Goal: Task Accomplishment & Management: Use online tool/utility

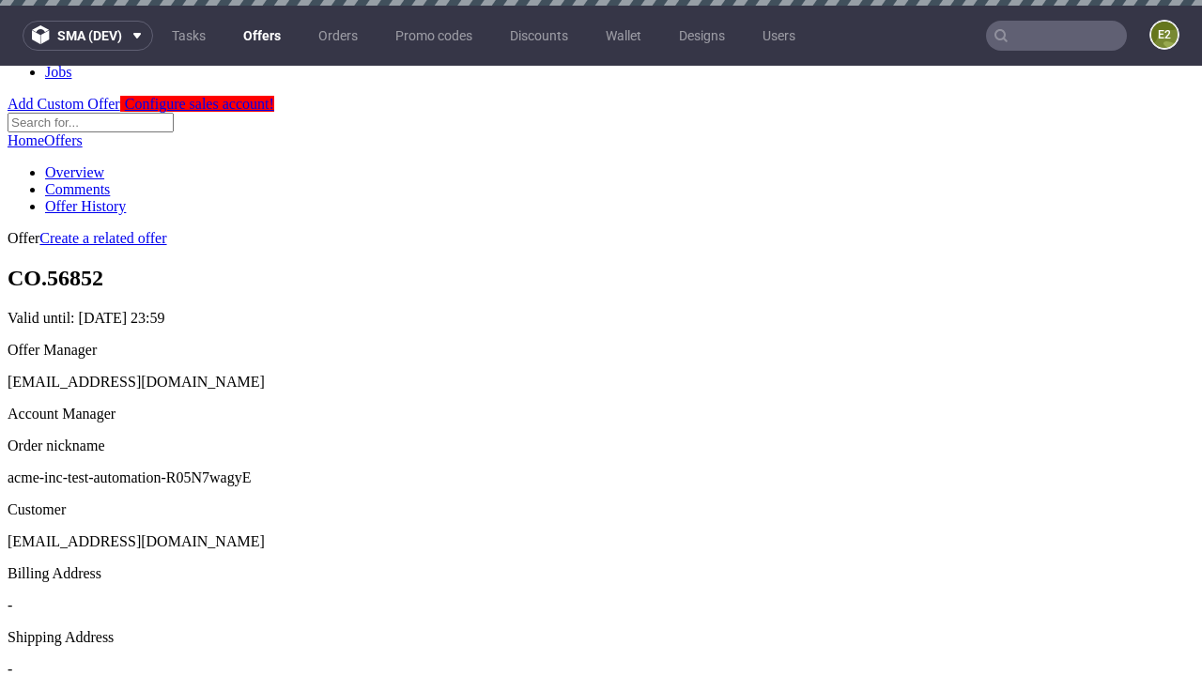
scroll to position [6, 0]
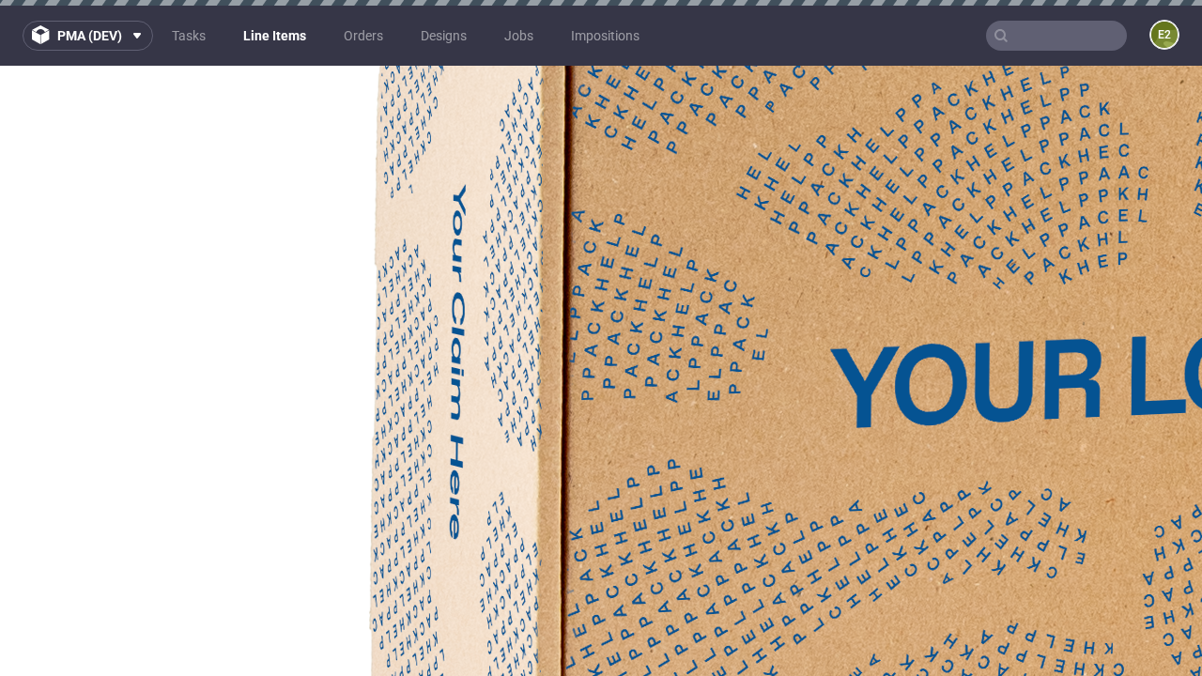
select select "accepted"
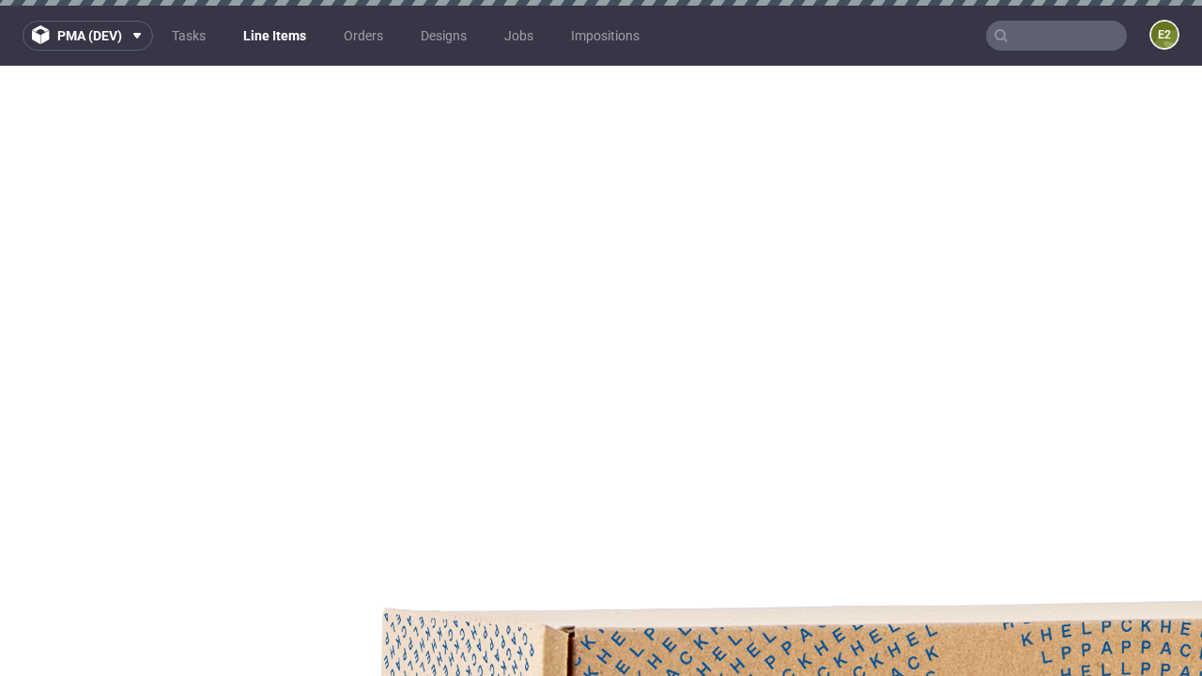
select select "received"
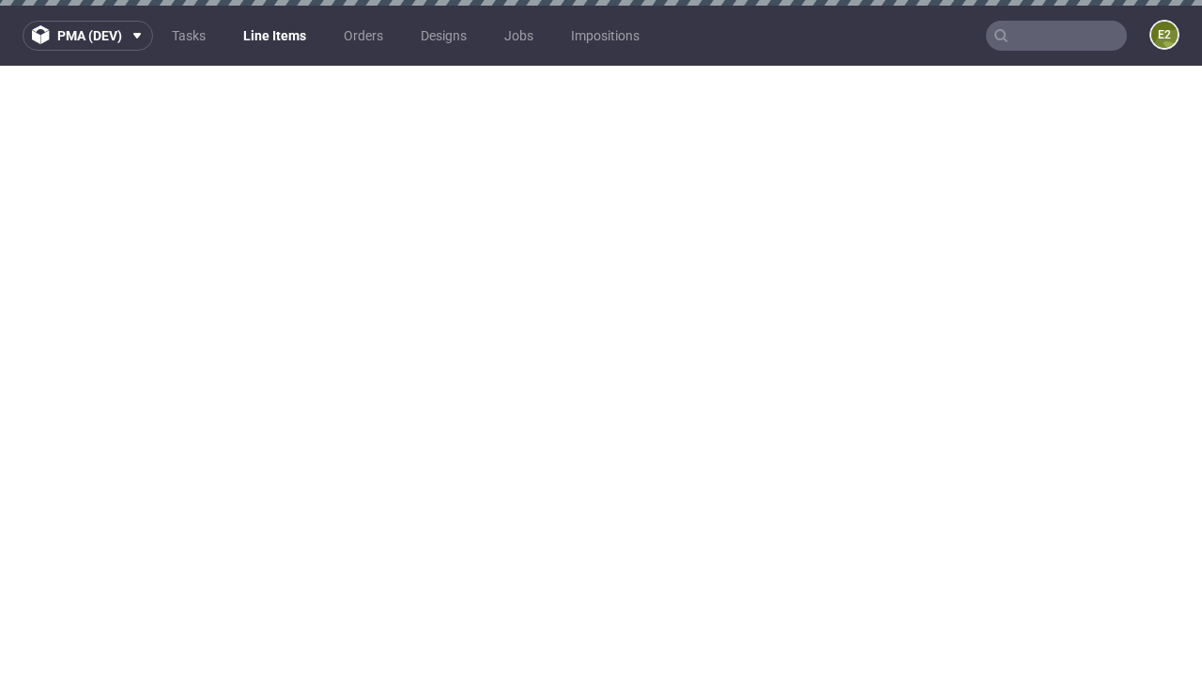
select select "accepted_dtp_issue_reprint"
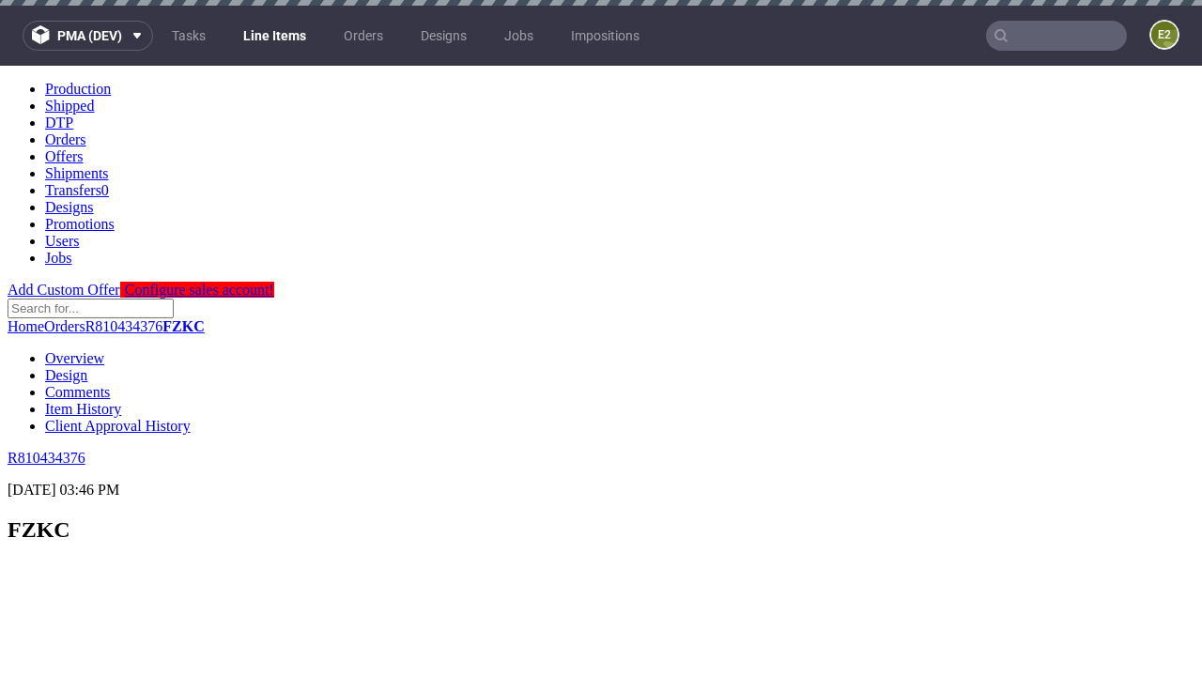
scroll to position [0, 0]
